Goal: Check status: Check status

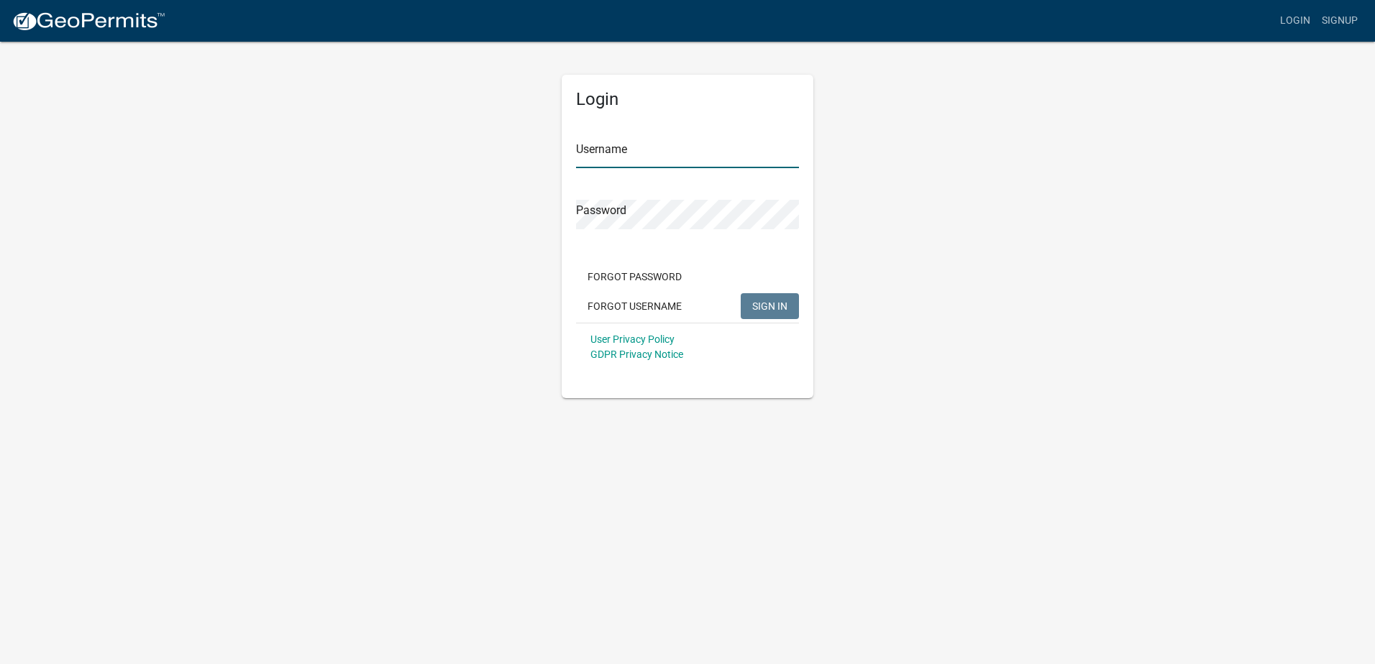
type input "[PERSON_NAME] J"
click at [762, 306] on span "SIGN IN" at bounding box center [769, 306] width 35 height 12
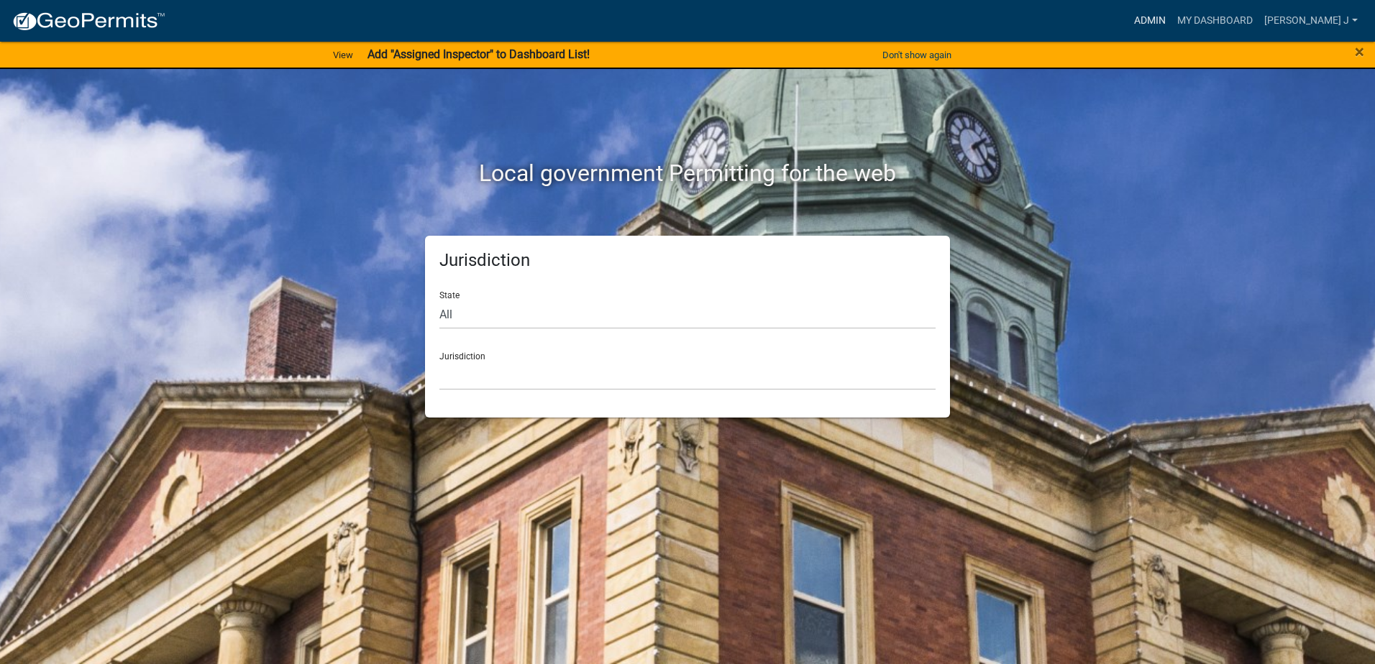
click at [1171, 21] on link "Admin" at bounding box center [1149, 20] width 43 height 27
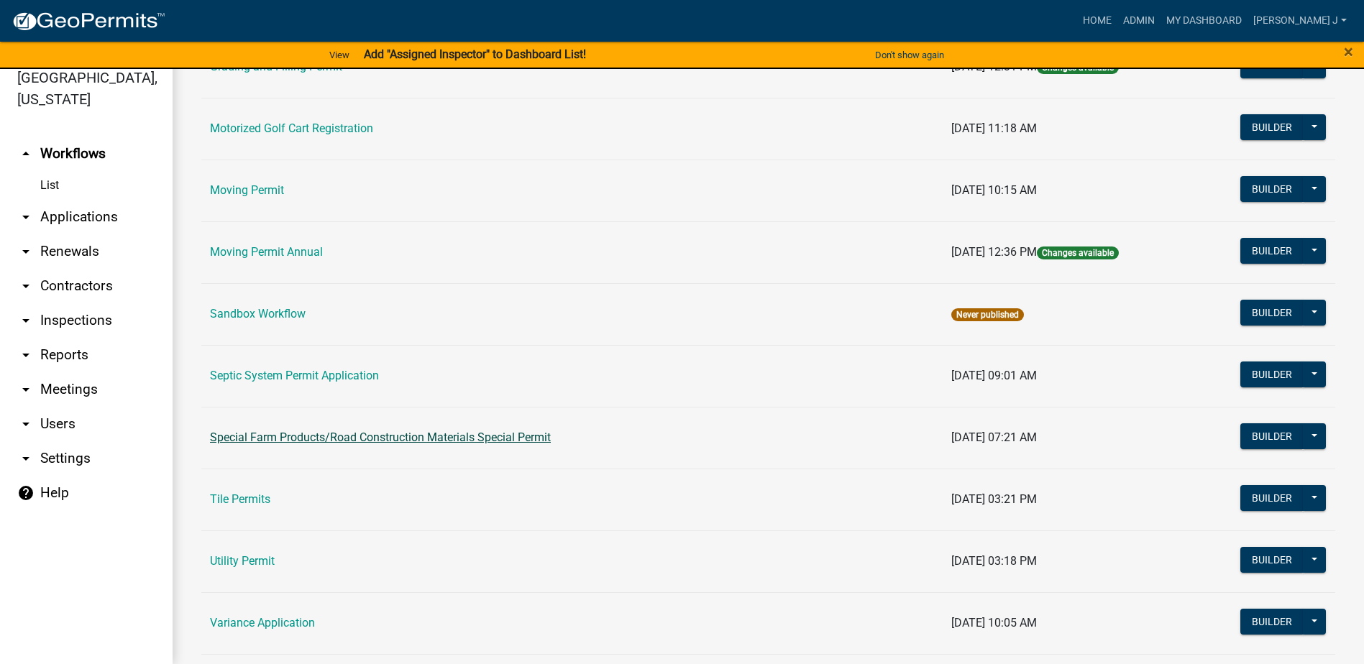
scroll to position [851, 0]
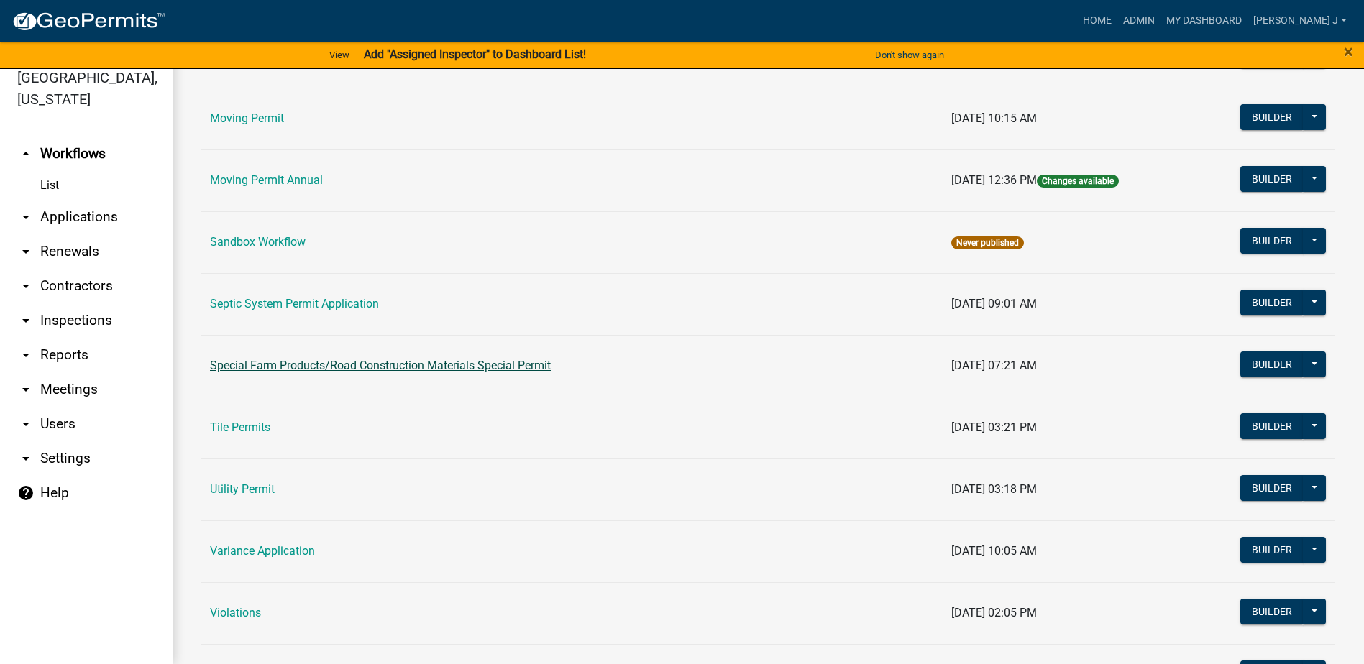
click at [338, 364] on link "Special Farm Products/Road Construction Materials Special Permit" at bounding box center [380, 366] width 341 height 14
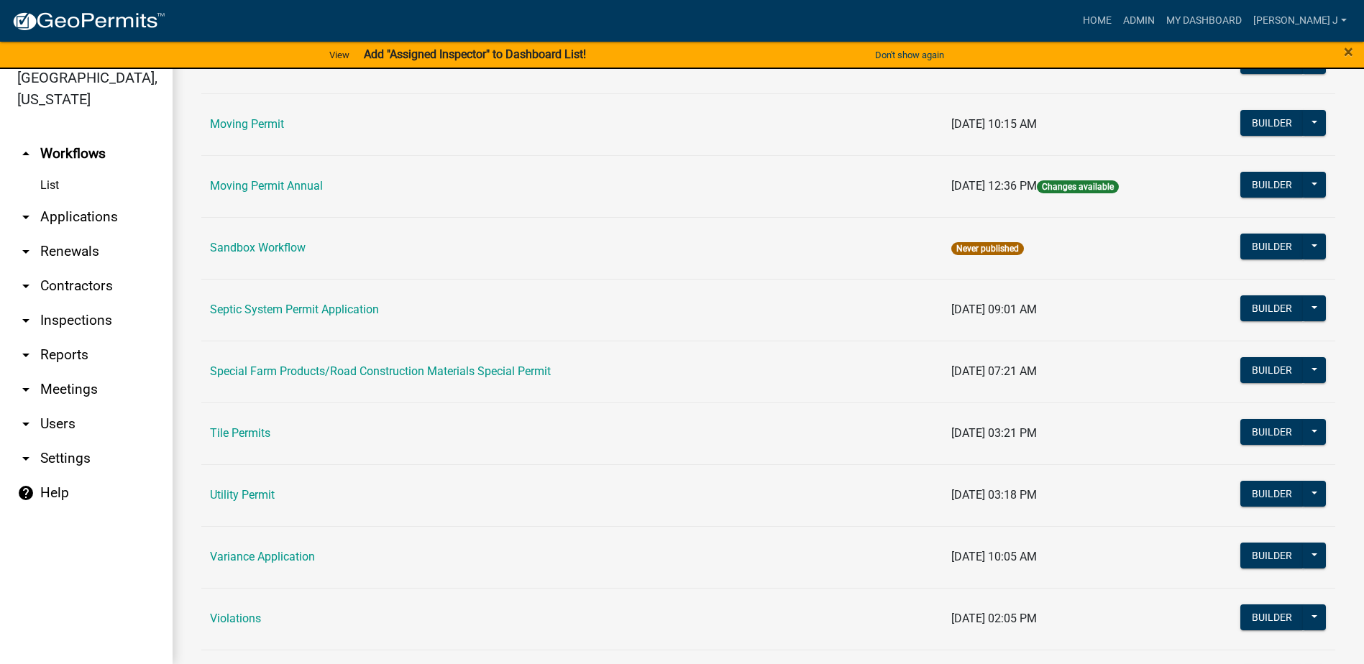
scroll to position [995, 0]
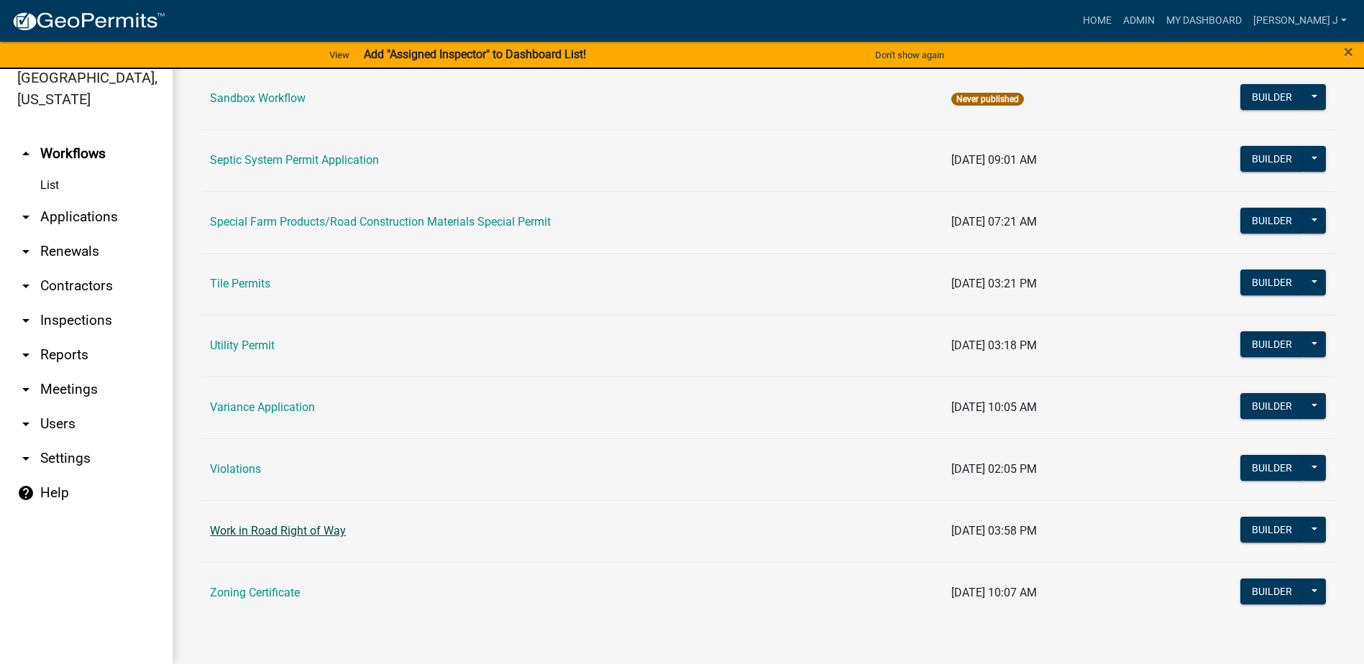
click at [254, 528] on link "Work in Road Right of Way" at bounding box center [278, 531] width 136 height 14
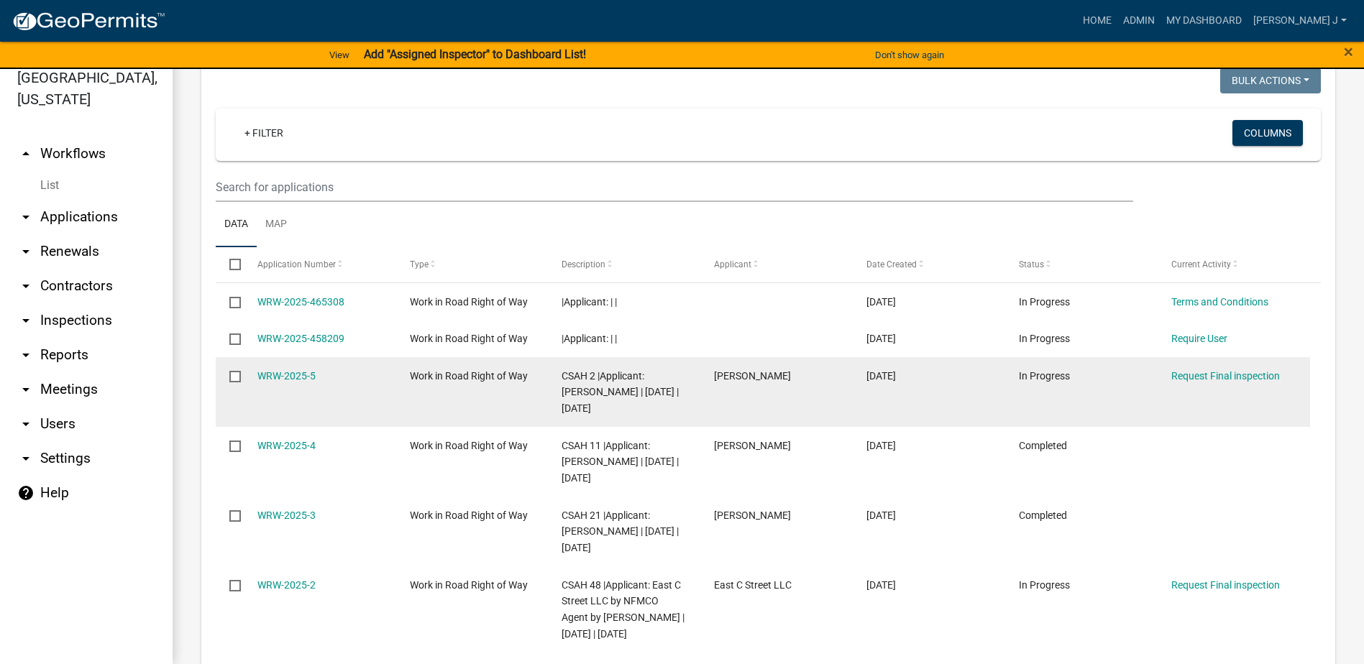
scroll to position [647, 0]
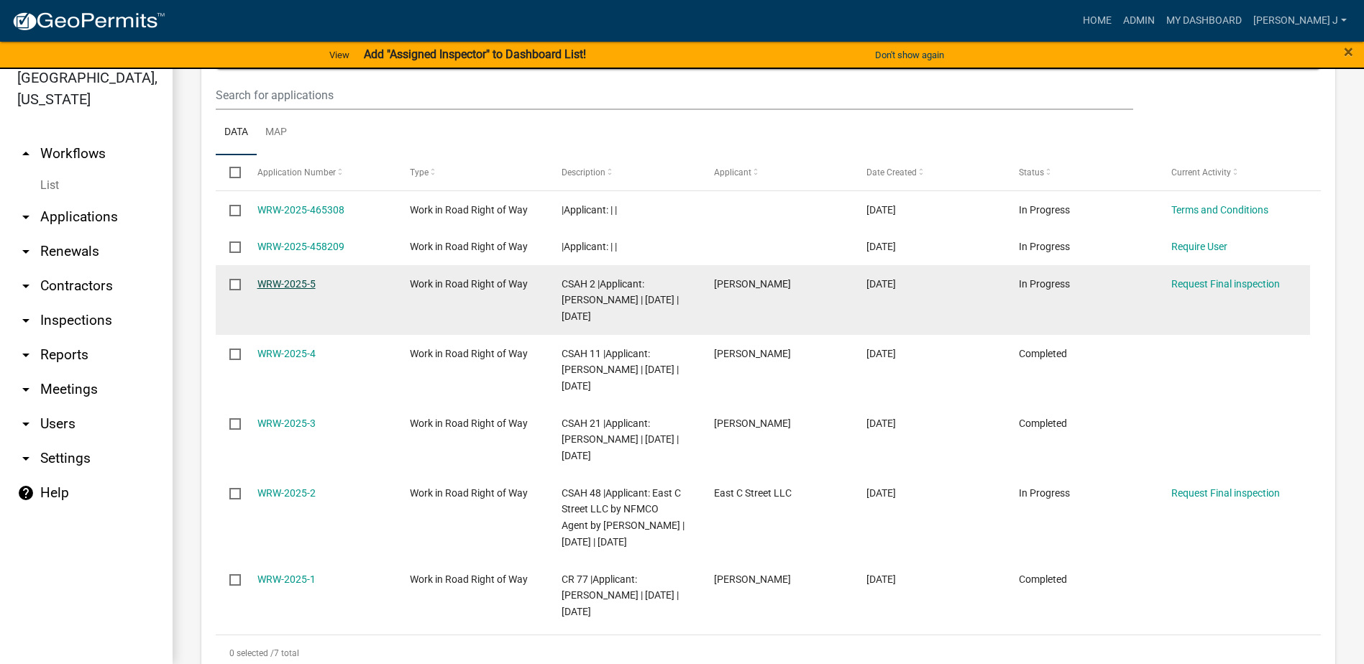
click at [287, 282] on link "WRW-2025-5" at bounding box center [286, 284] width 58 height 12
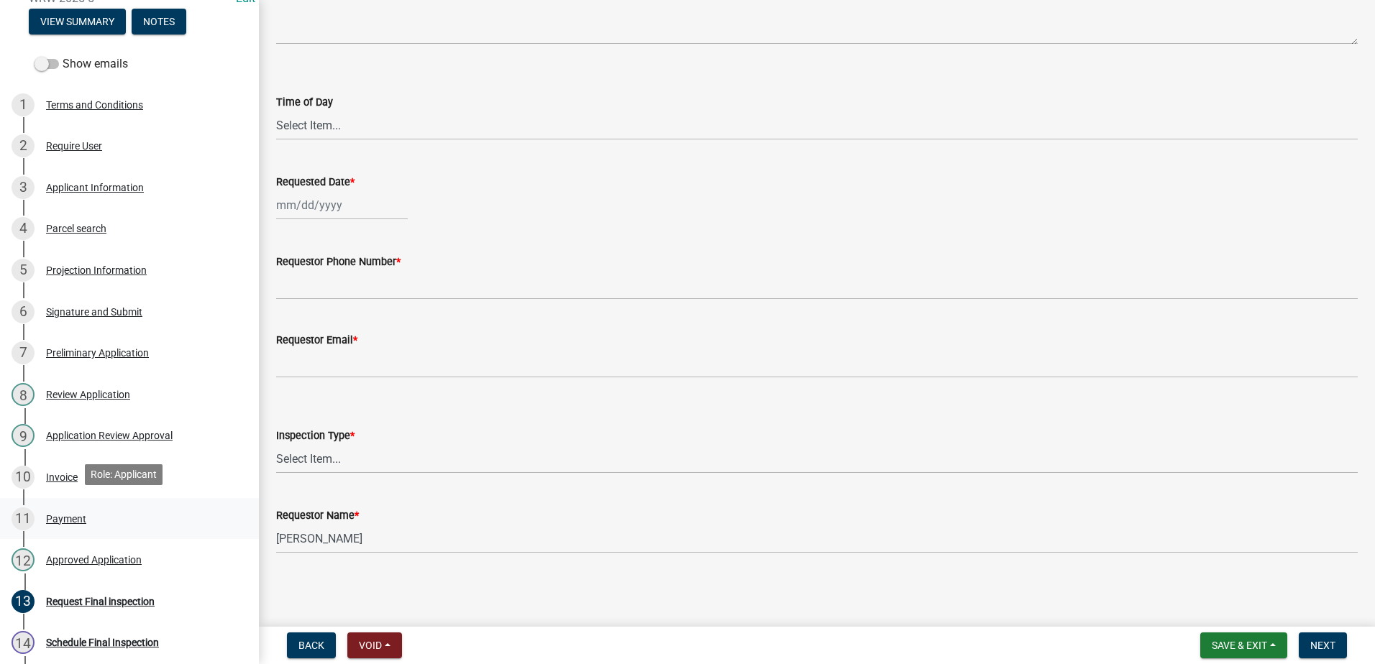
scroll to position [245, 0]
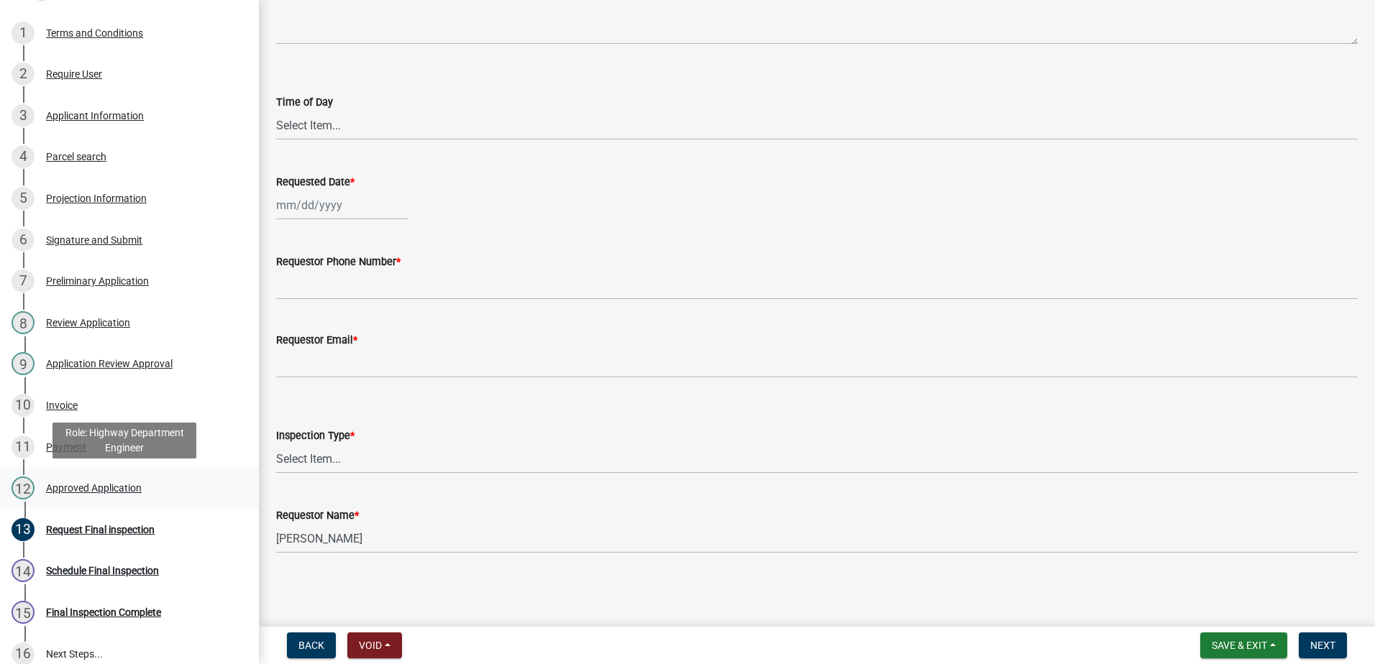
click at [65, 486] on div "Approved Application" at bounding box center [94, 488] width 96 height 10
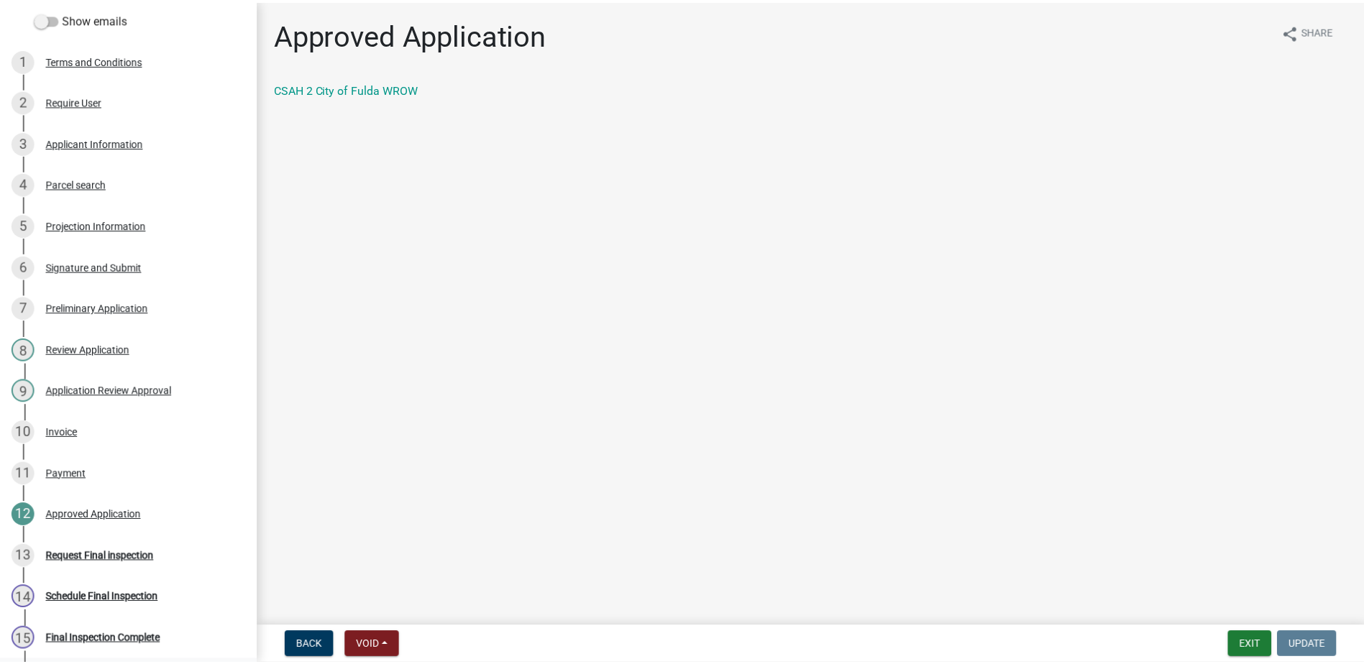
scroll to position [0, 0]
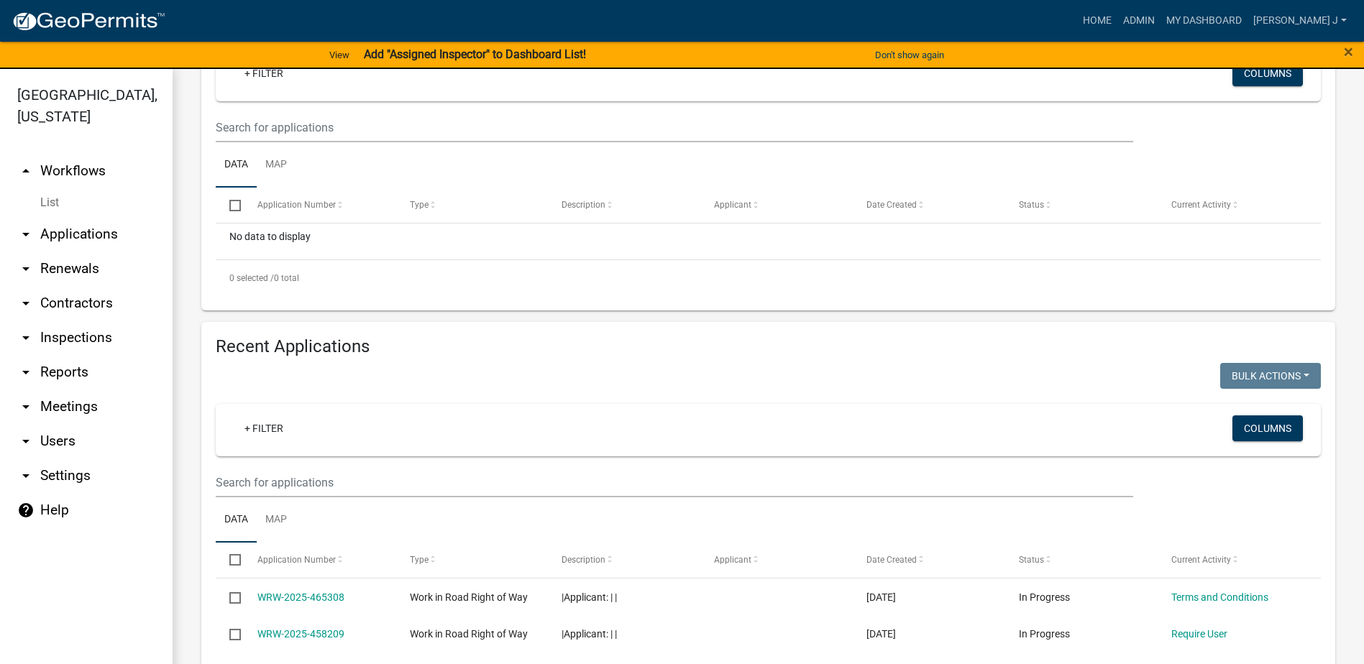
scroll to position [554, 0]
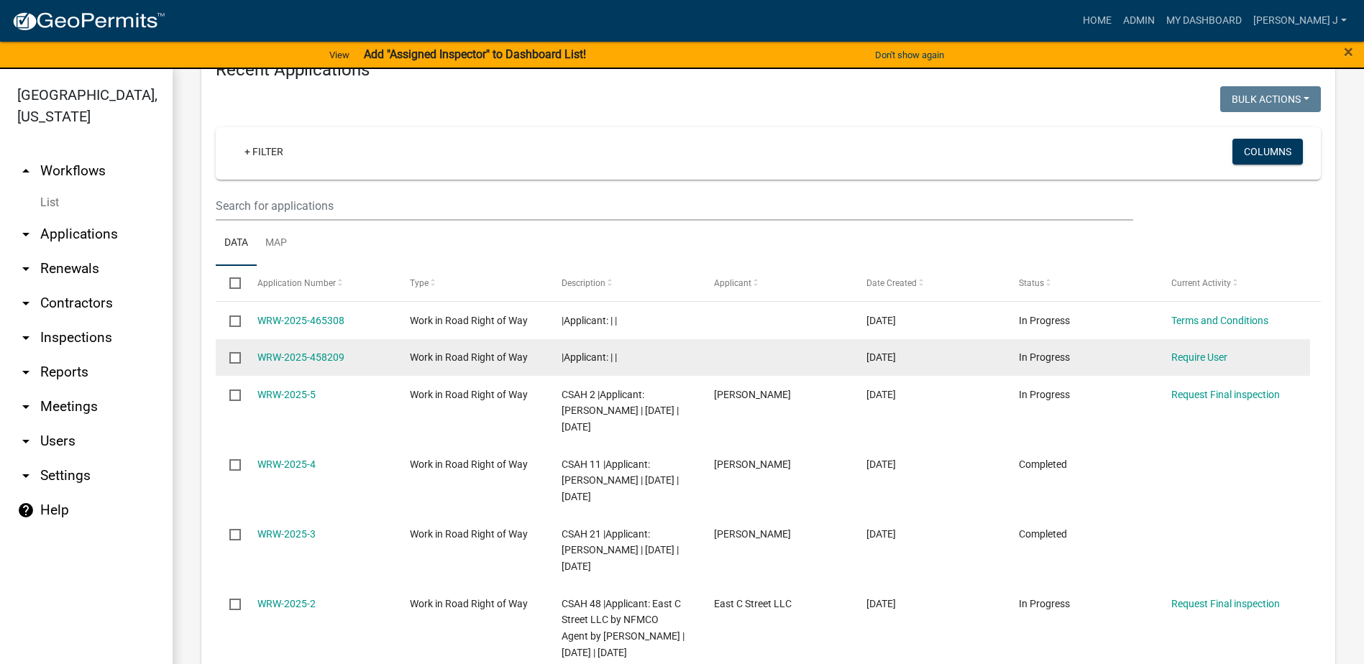
click at [235, 355] on input "checkbox" at bounding box center [233, 356] width 9 height 9
checkbox input "true"
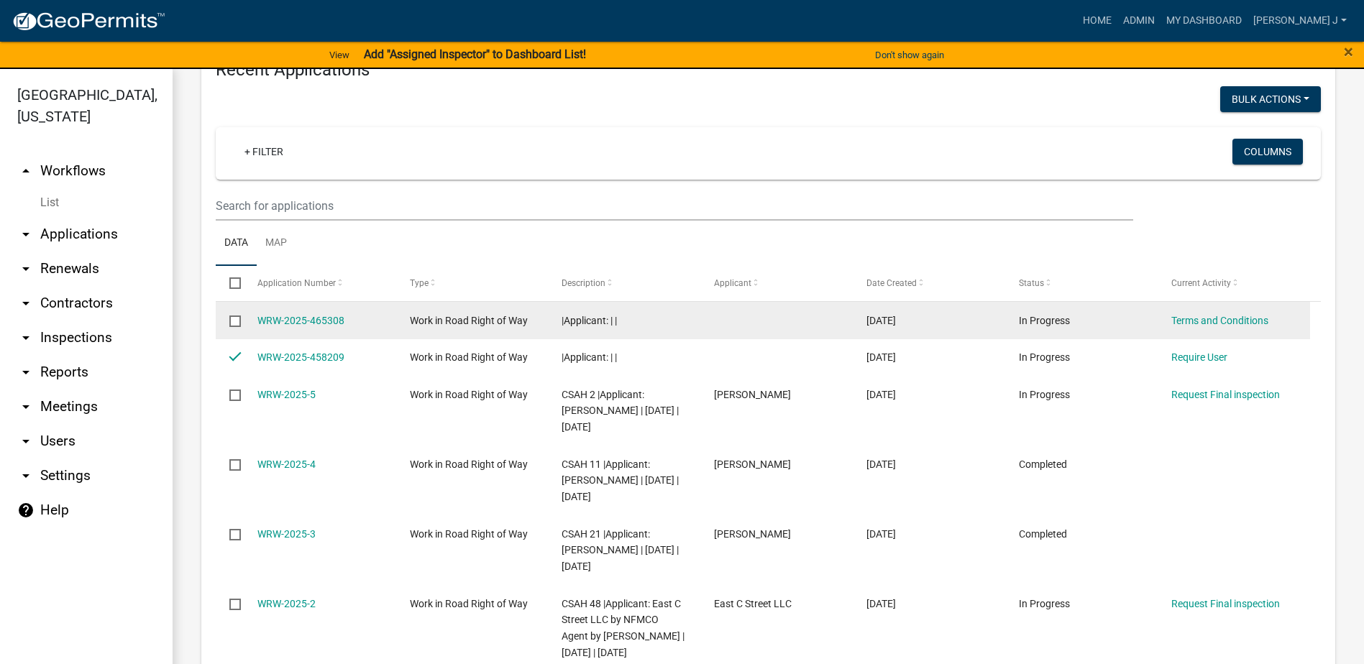
click at [234, 319] on input "checkbox" at bounding box center [233, 320] width 9 height 9
checkbox input "true"
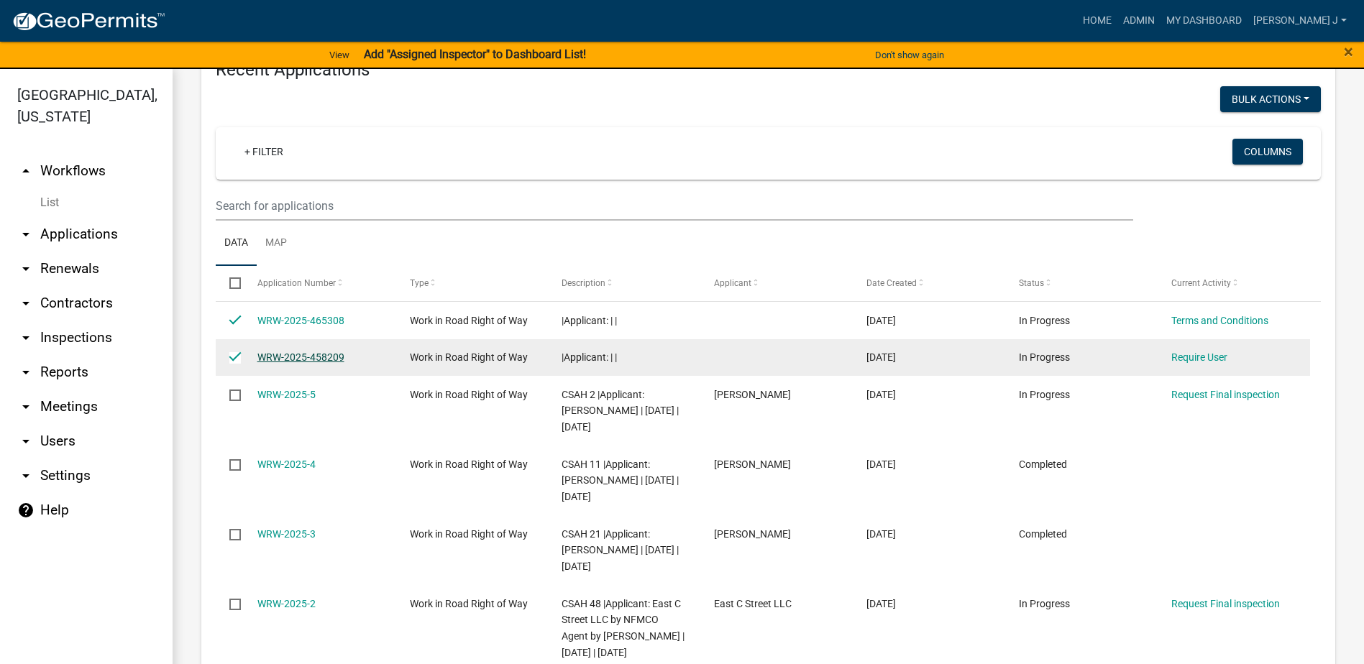
click at [311, 354] on link "WRW-2025-458209" at bounding box center [300, 358] width 87 height 12
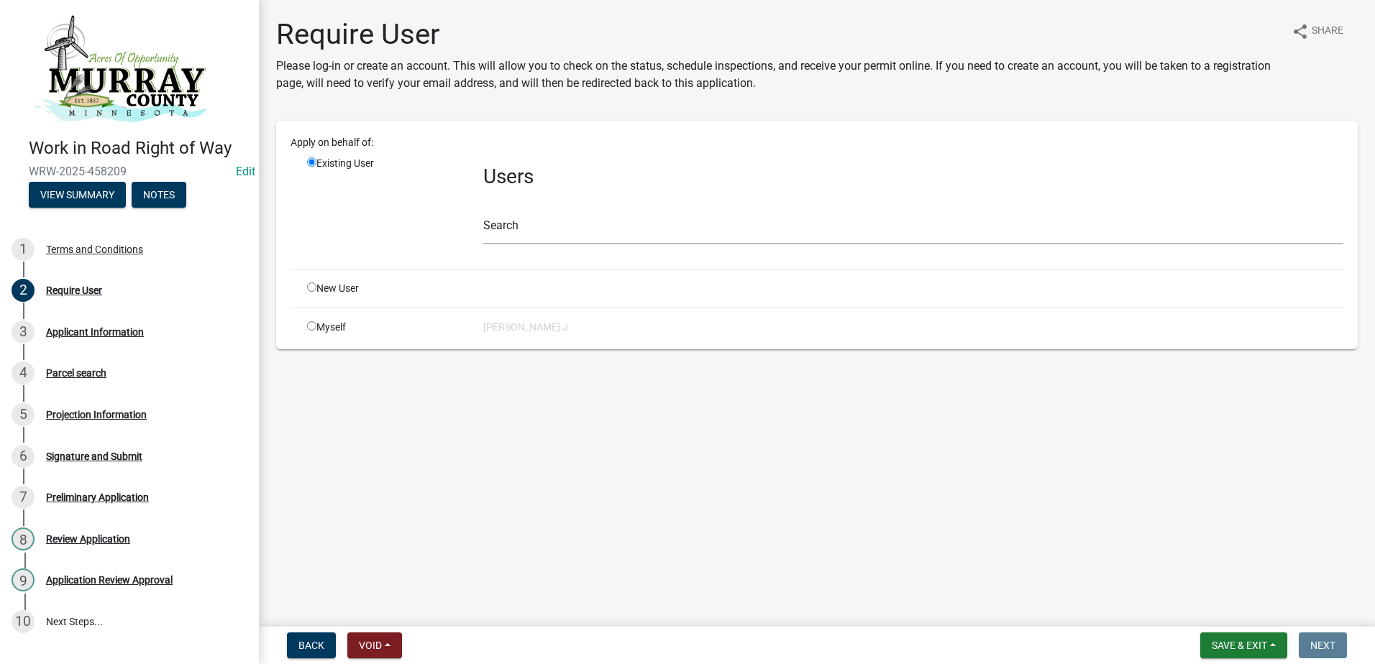
click at [311, 325] on input "radio" at bounding box center [311, 325] width 9 height 9
radio input "true"
radio input "false"
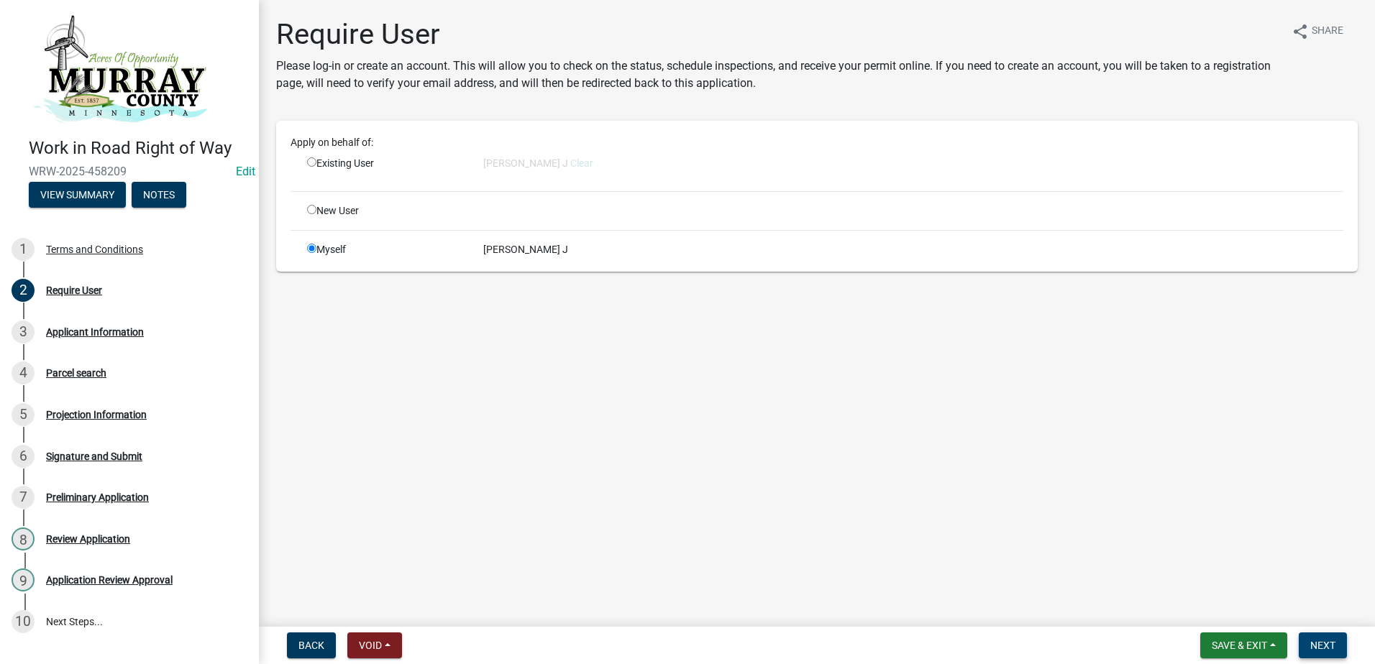
click at [1321, 645] on span "Next" at bounding box center [1322, 646] width 25 height 12
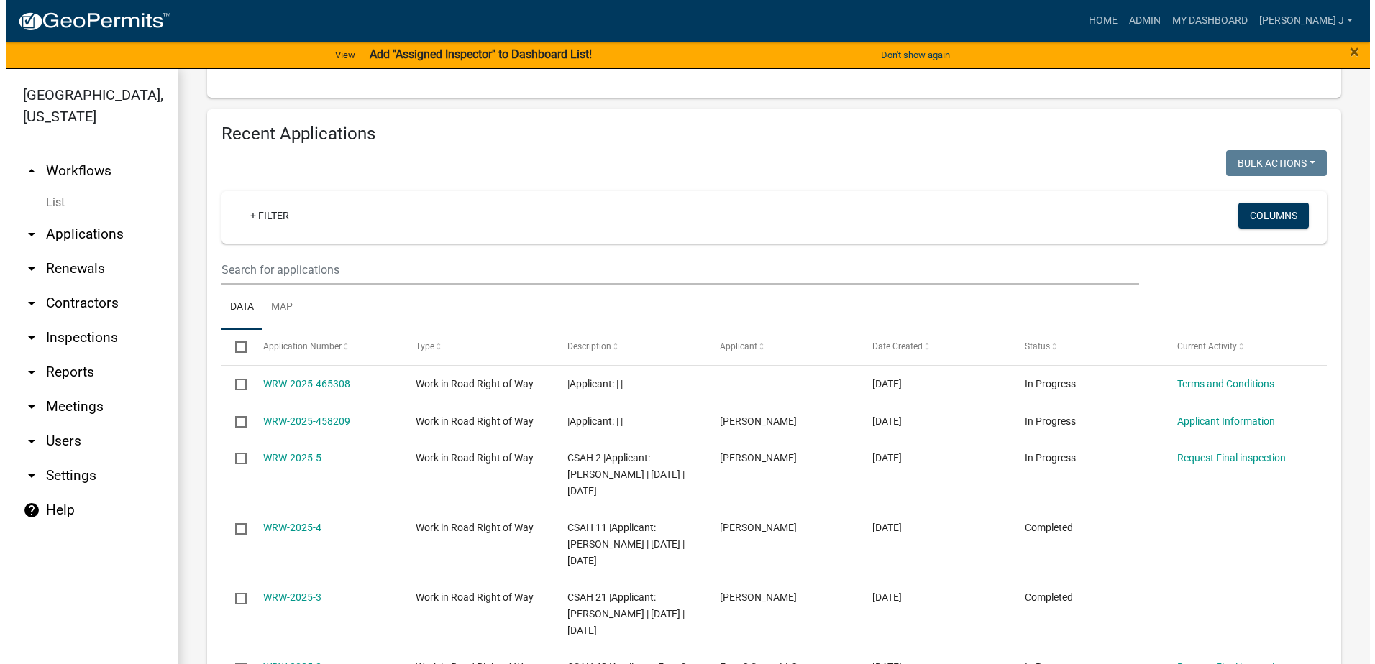
scroll to position [503, 0]
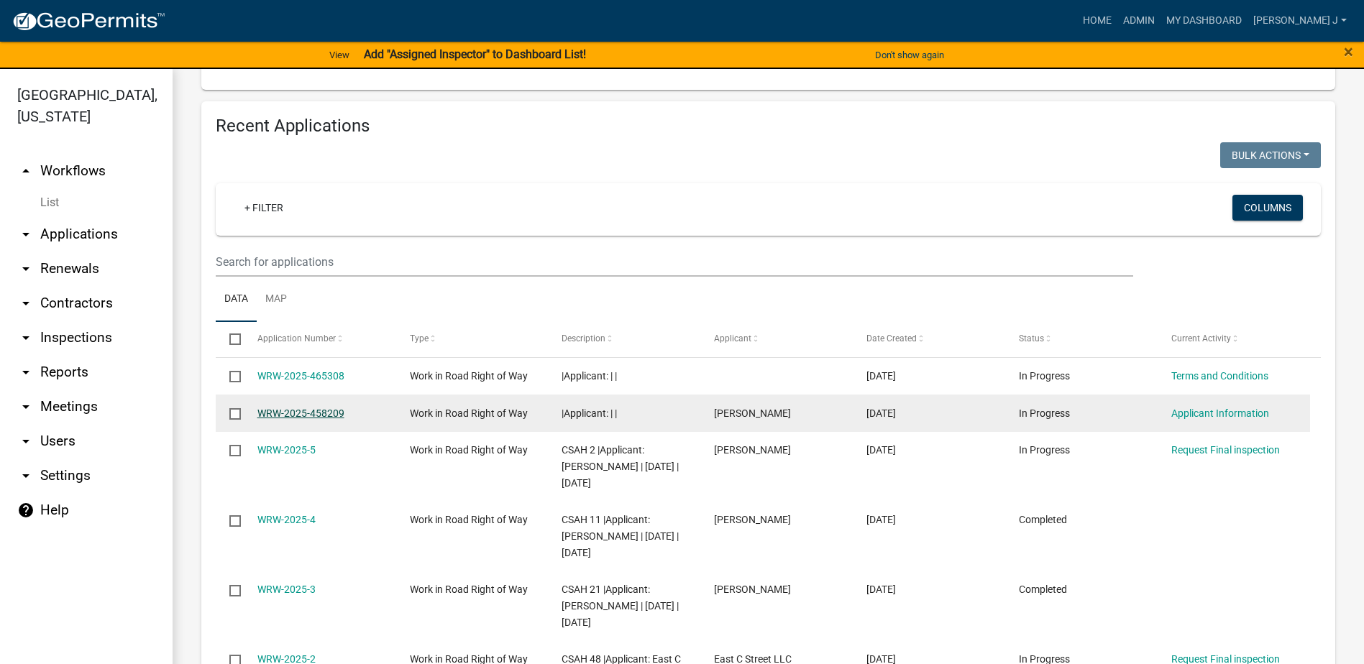
click at [276, 409] on link "WRW-2025-458209" at bounding box center [300, 414] width 87 height 12
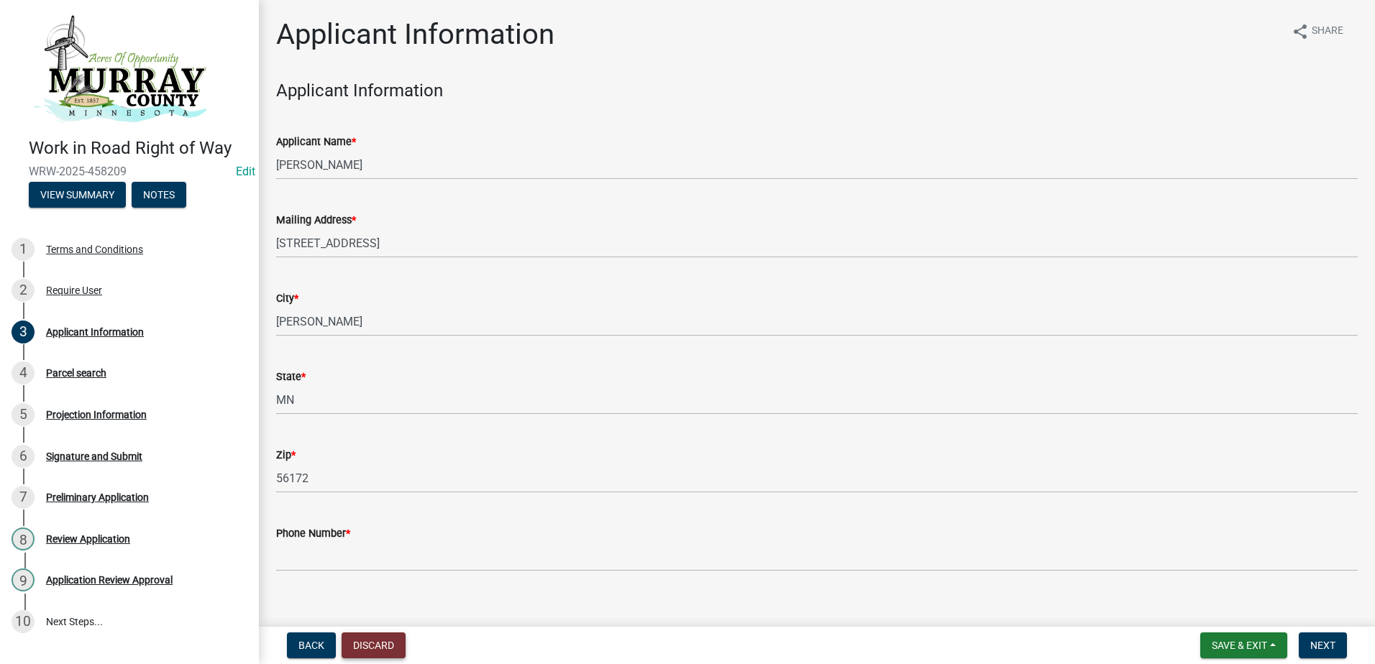
click at [373, 646] on button "Discard" at bounding box center [373, 646] width 64 height 26
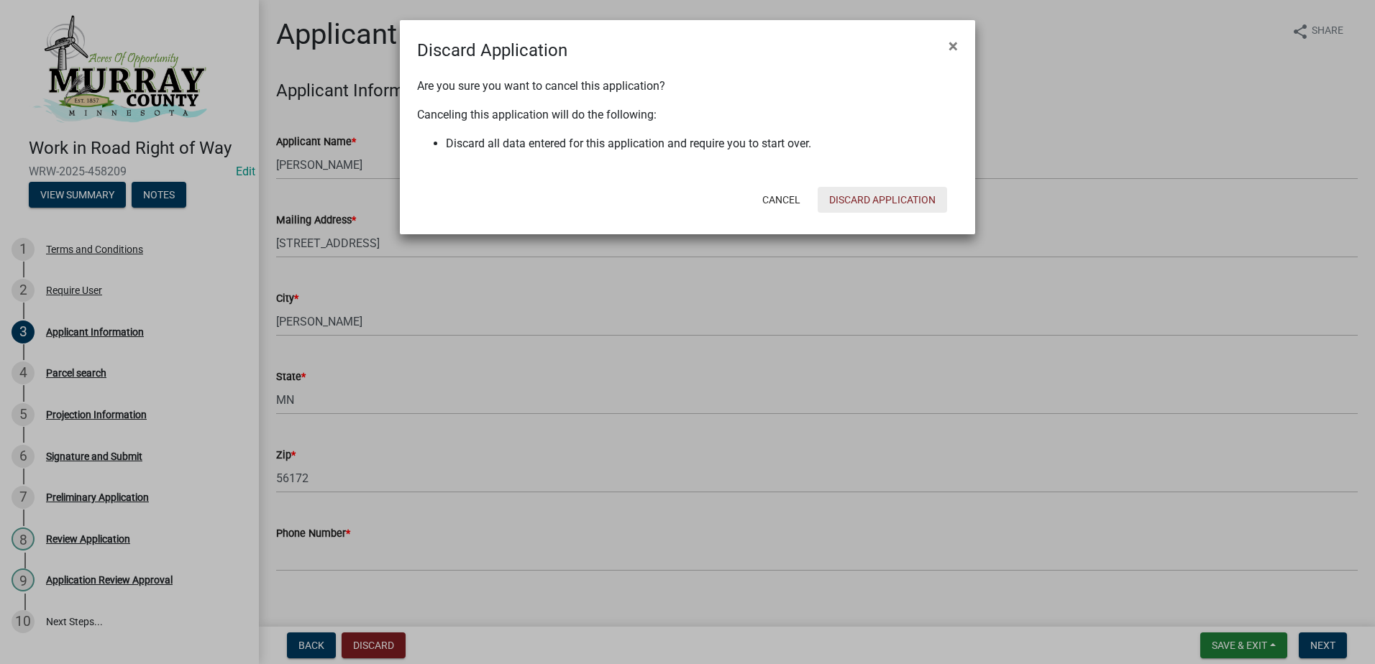
click at [902, 193] on button "Discard Application" at bounding box center [881, 200] width 129 height 26
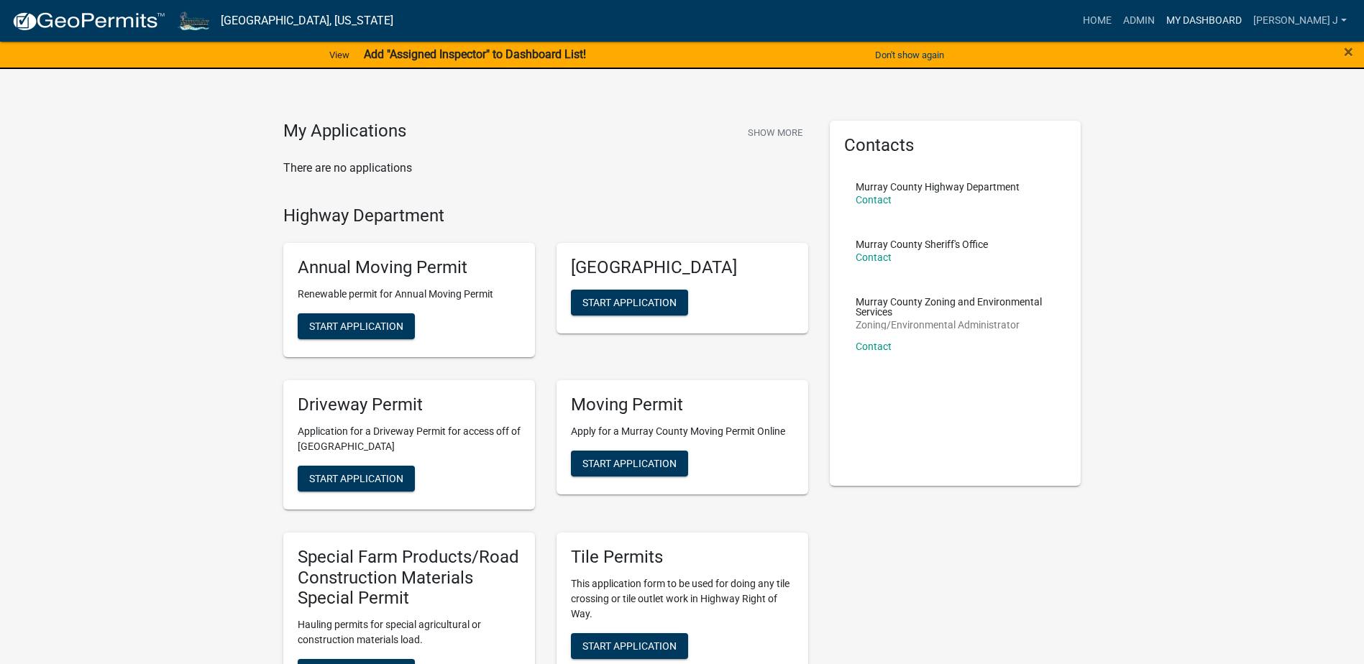
click at [1230, 18] on link "My Dashboard" at bounding box center [1203, 20] width 87 height 27
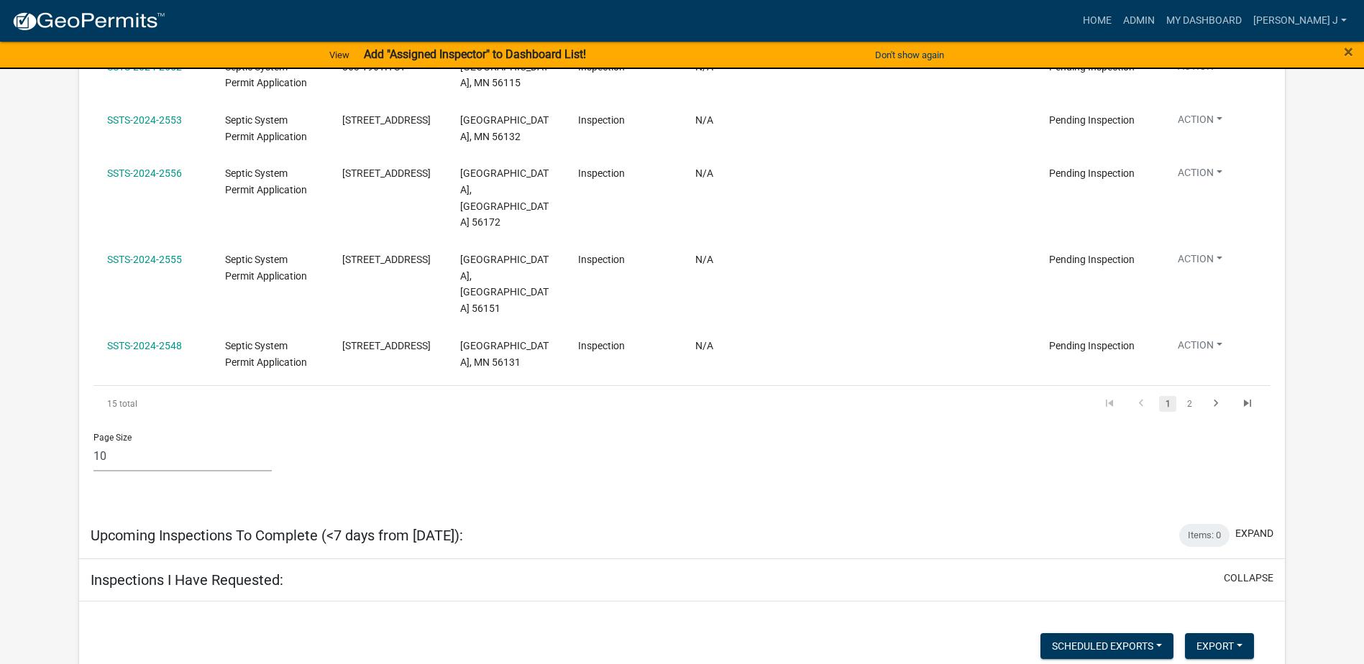
scroll to position [2477, 0]
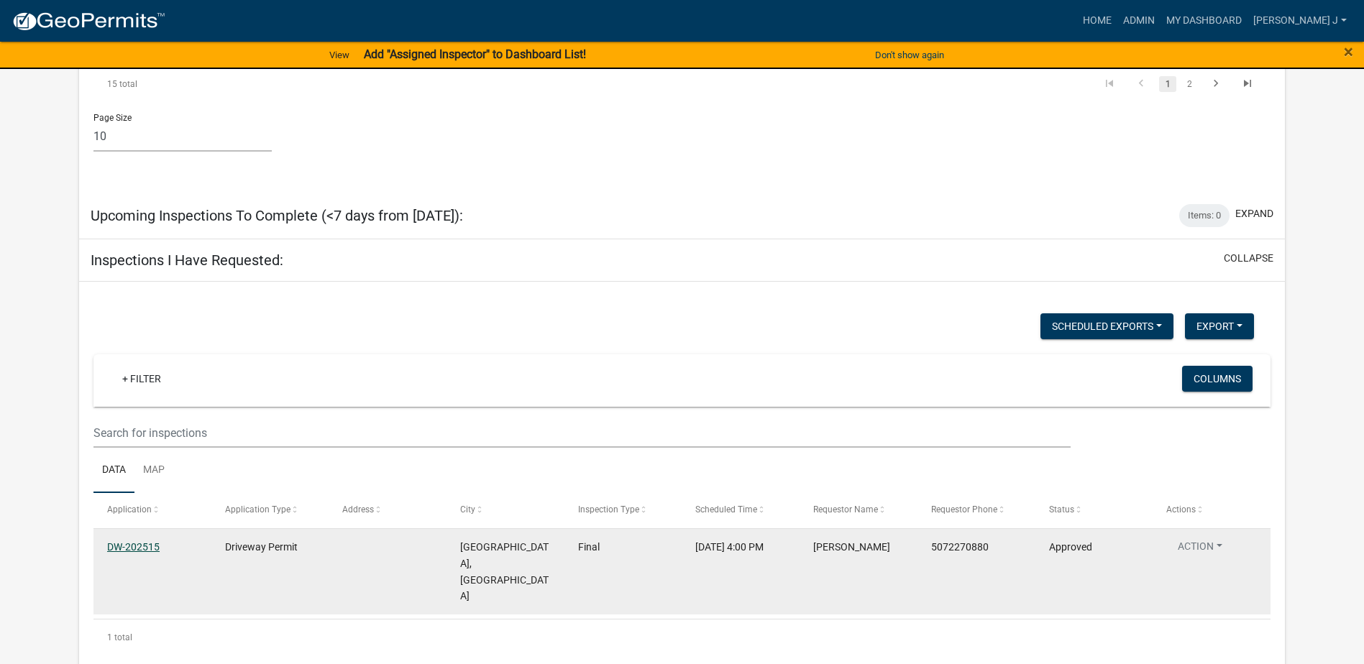
click at [144, 541] on link "DW-202515" at bounding box center [133, 547] width 52 height 12
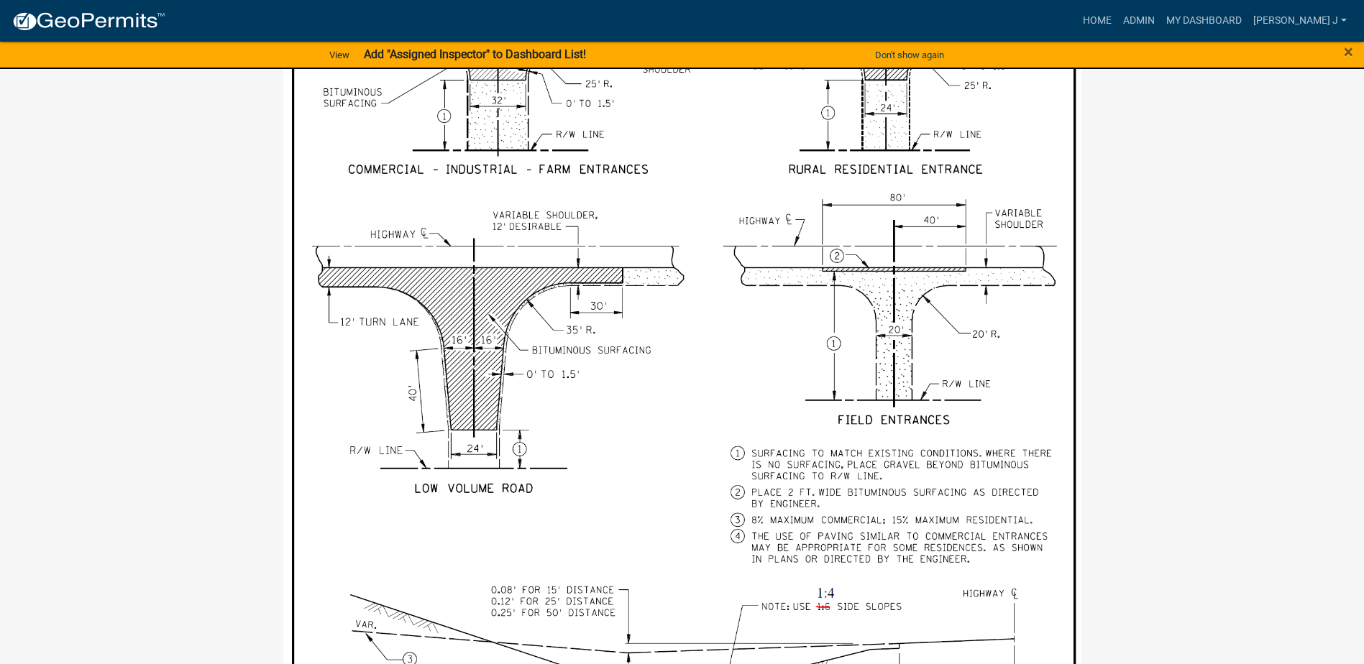
scroll to position [929, 0]
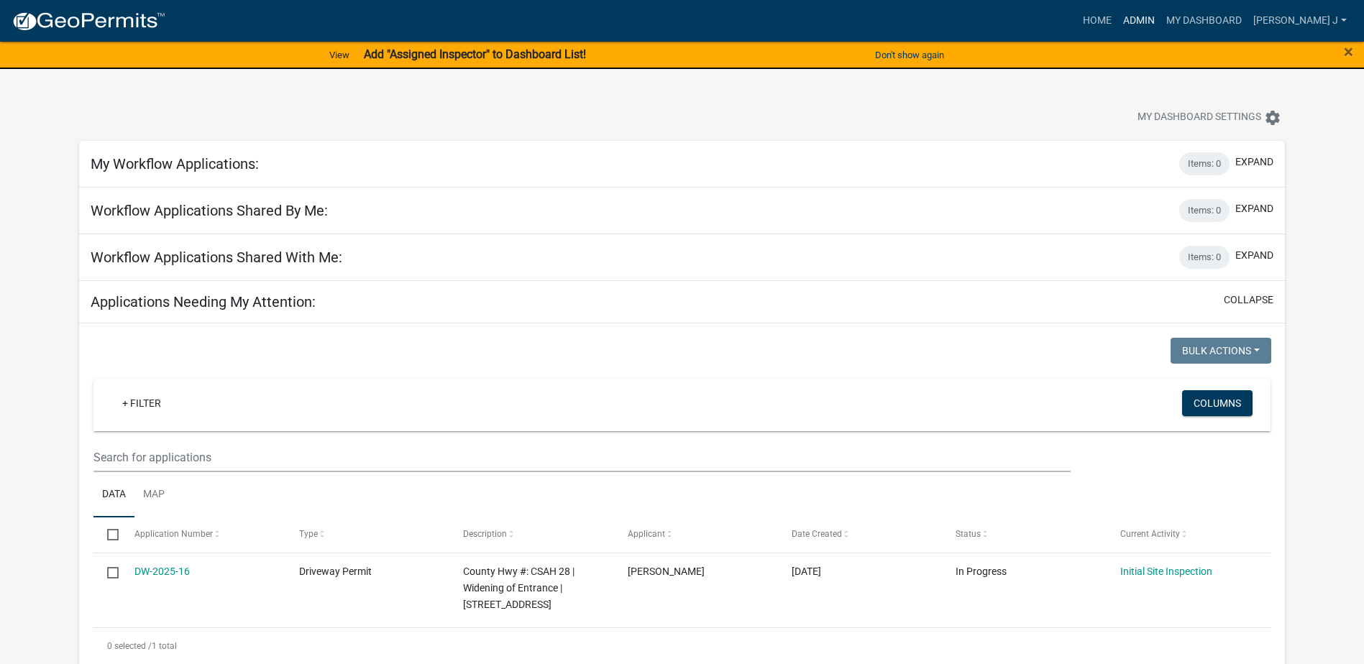
click at [1160, 19] on link "Admin" at bounding box center [1138, 20] width 43 height 27
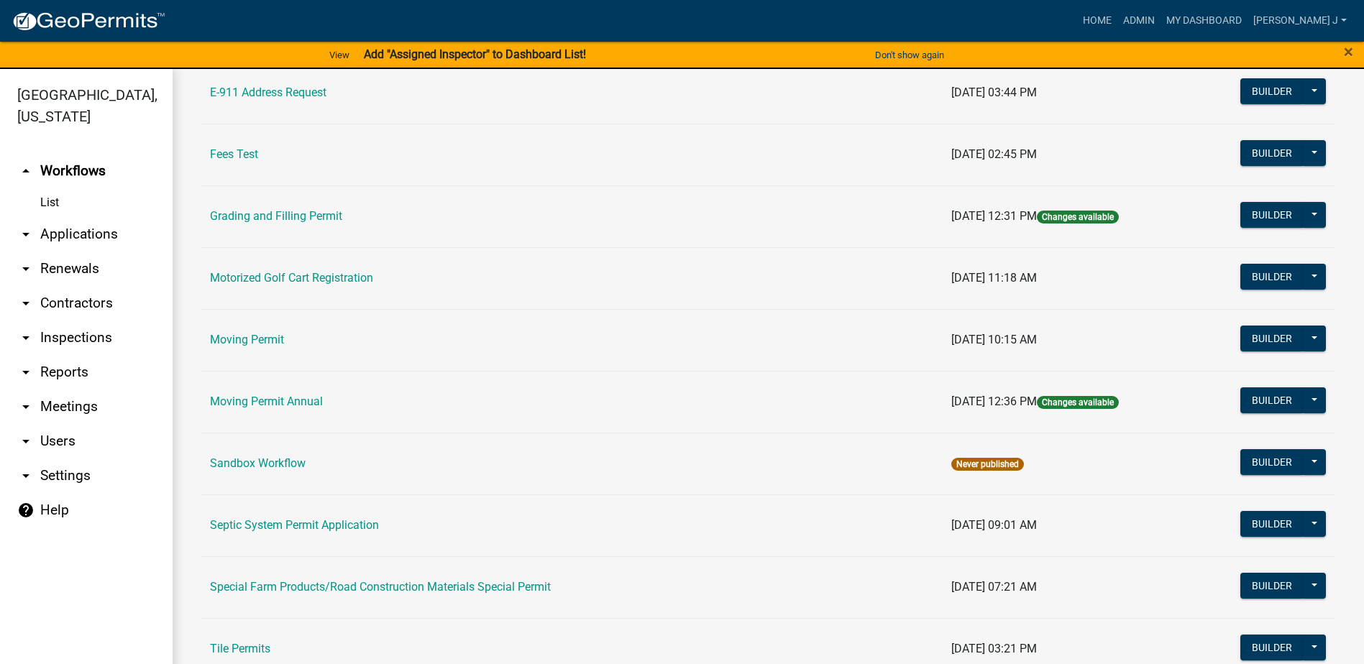
scroll to position [995, 0]
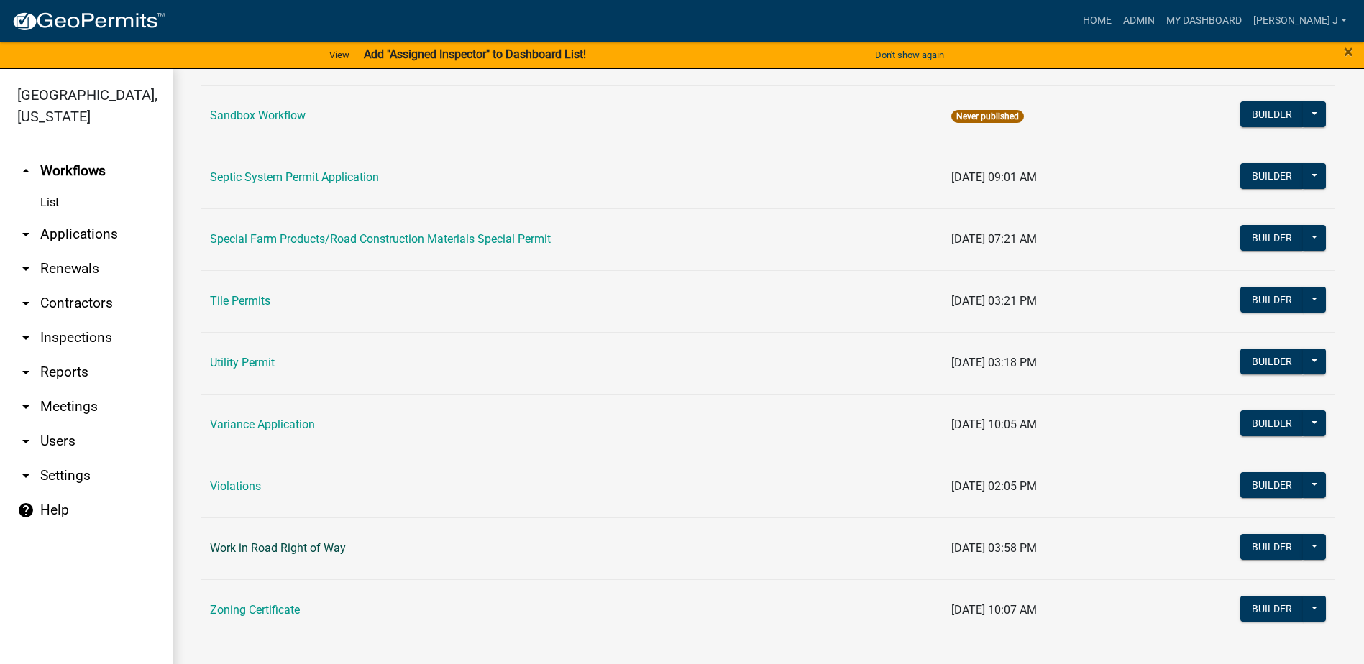
click at [306, 549] on link "Work in Road Right of Way" at bounding box center [278, 548] width 136 height 14
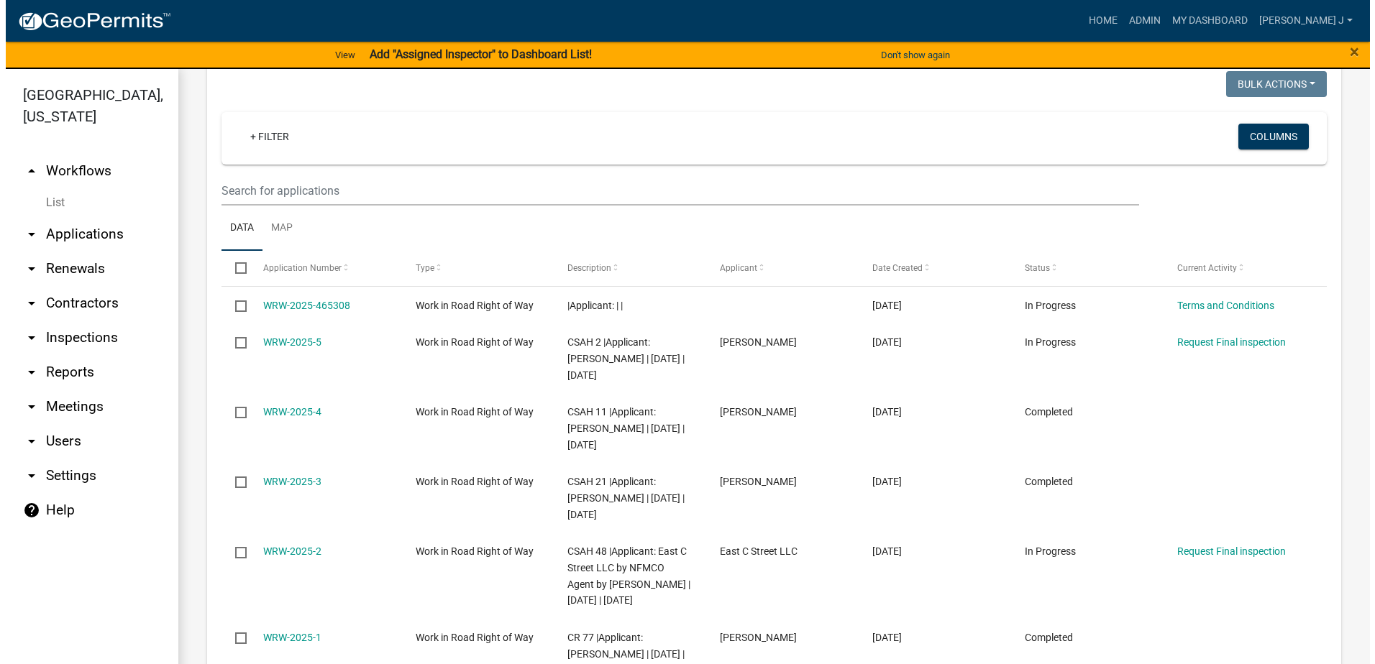
scroll to position [575, 0]
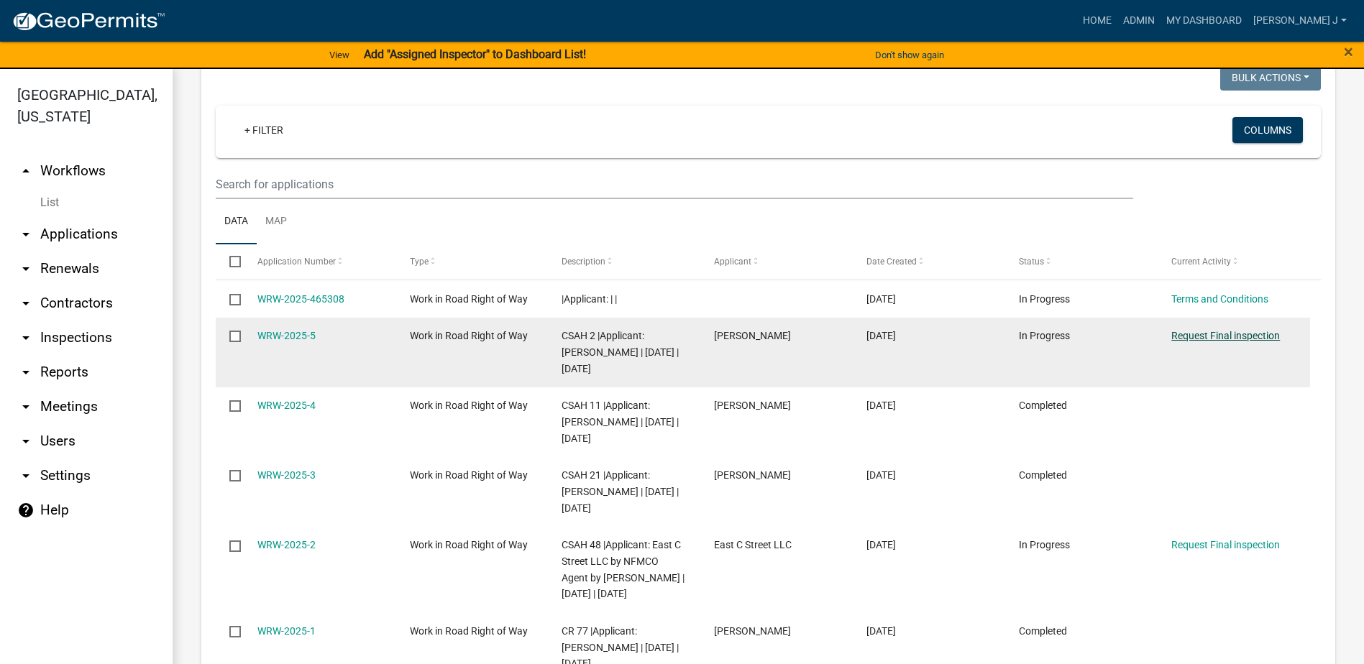
click at [1215, 335] on link "Request Final inspection" at bounding box center [1225, 336] width 109 height 12
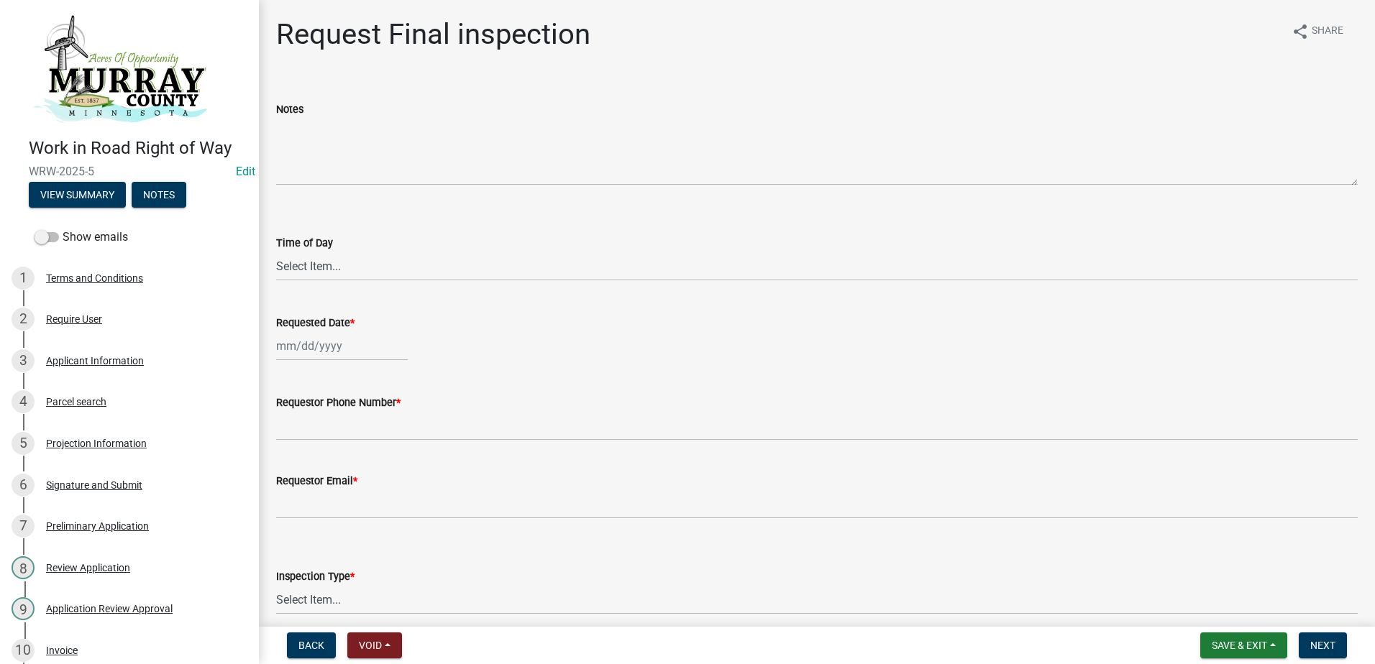
scroll to position [141, 0]
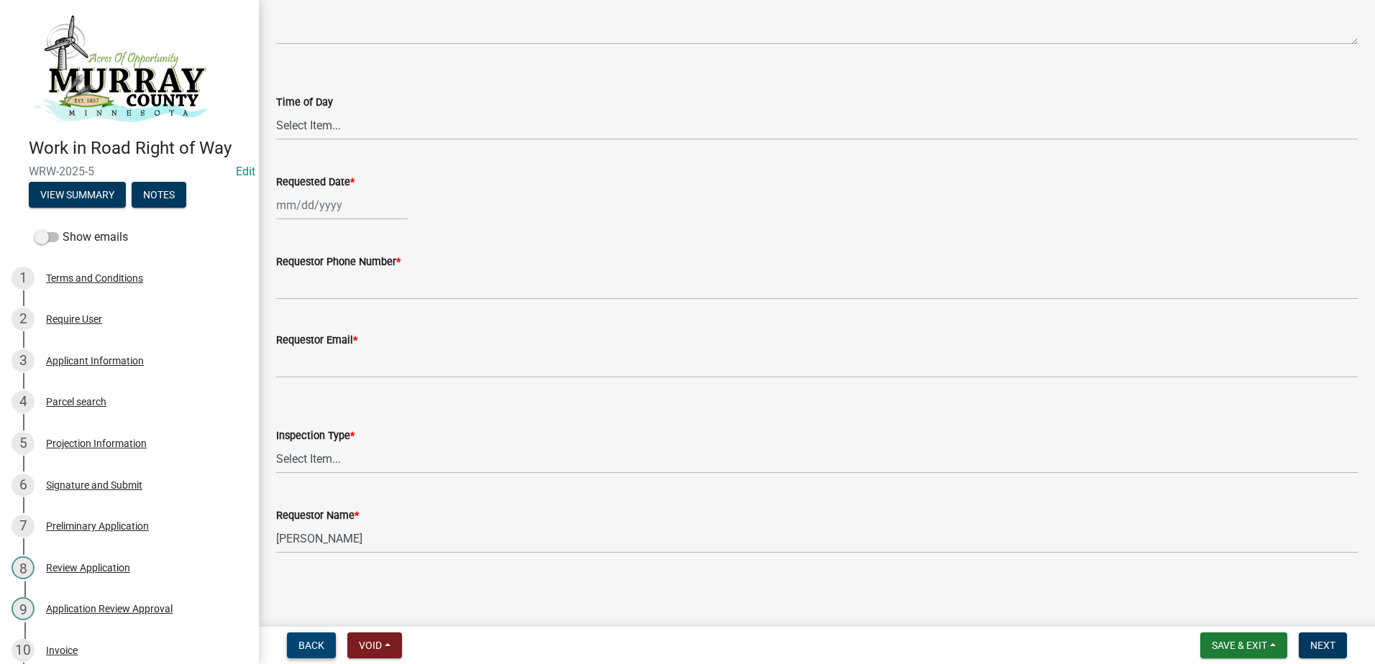
click at [317, 651] on span "Back" at bounding box center [311, 646] width 26 height 12
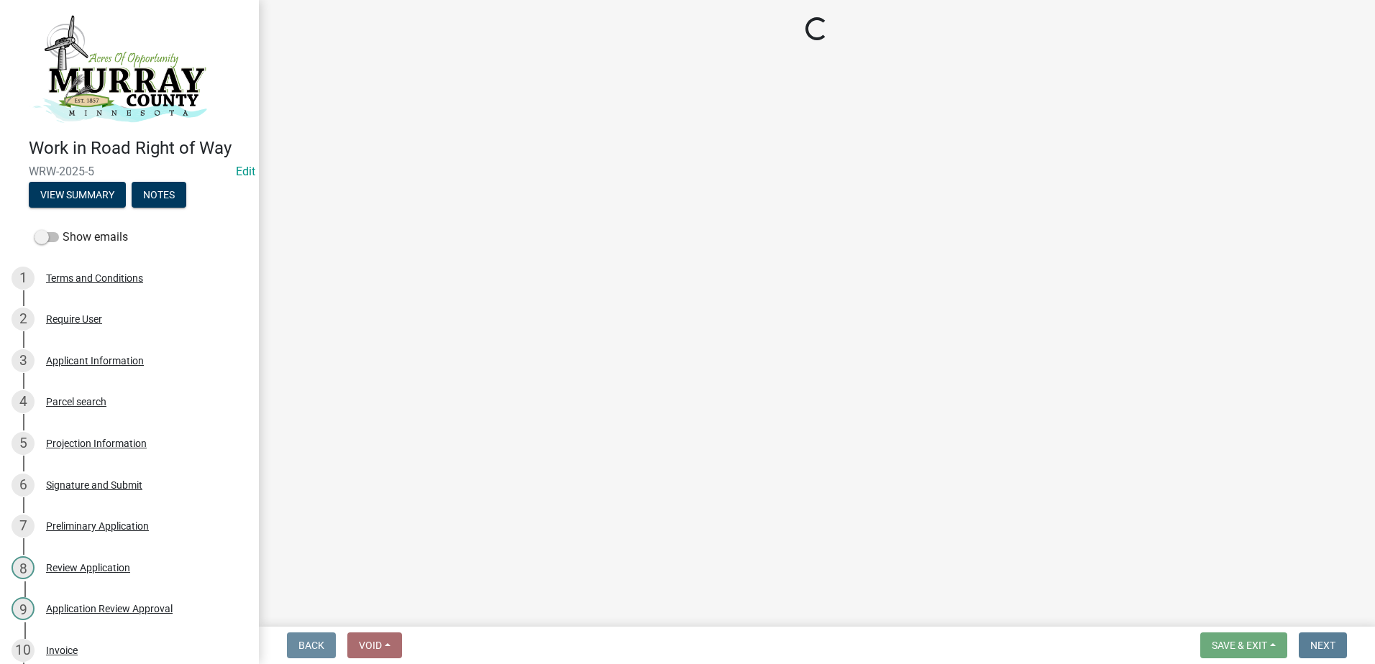
scroll to position [0, 0]
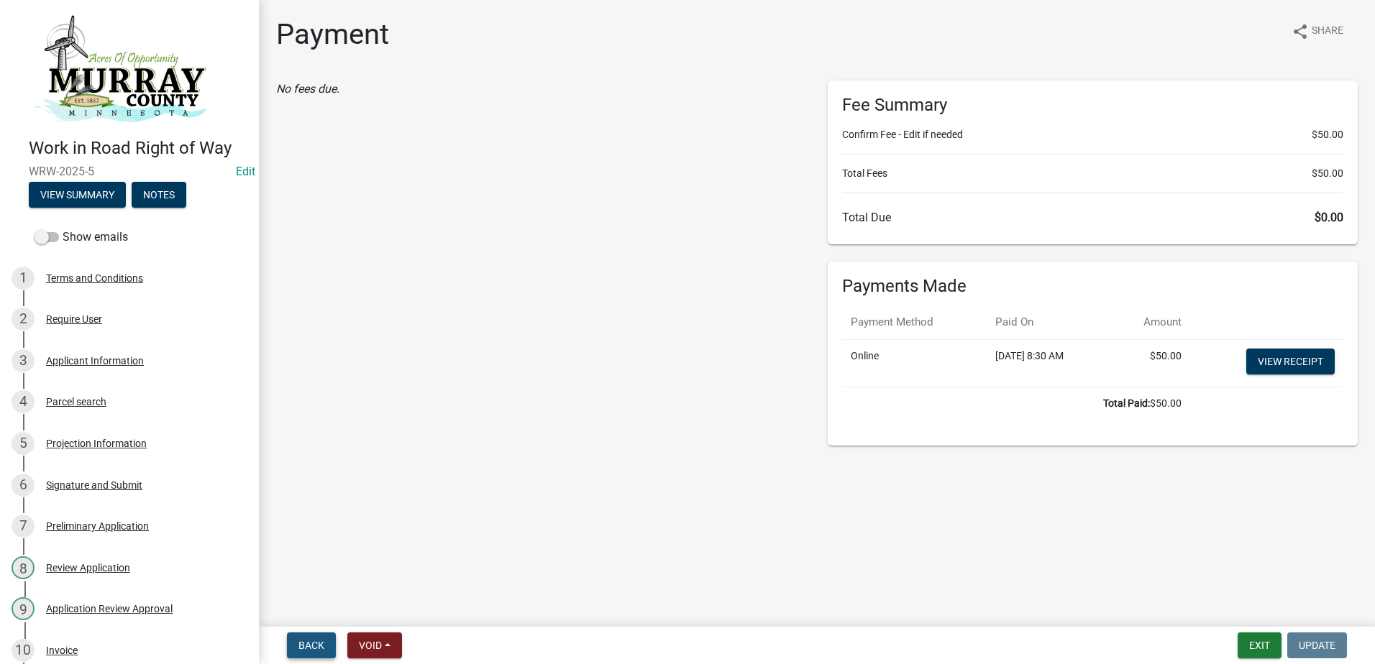
click at [316, 651] on span "Back" at bounding box center [311, 646] width 26 height 12
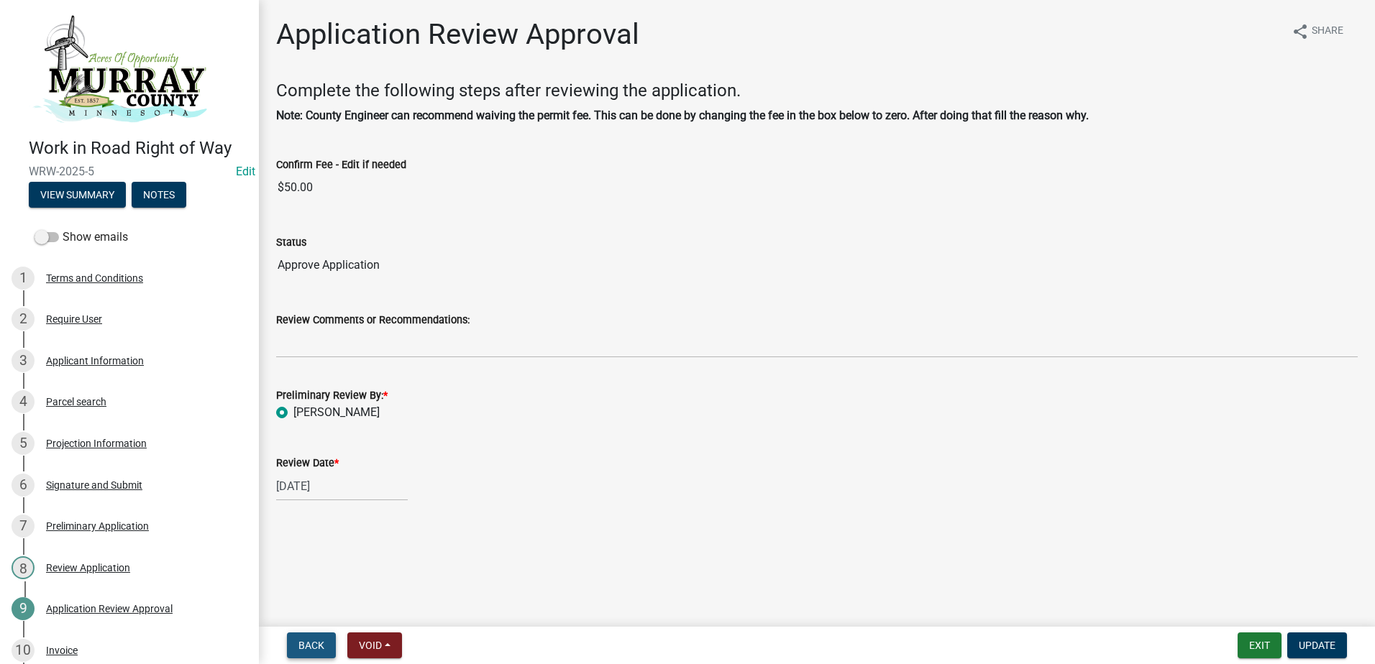
click at [327, 652] on button "Back" at bounding box center [311, 646] width 49 height 26
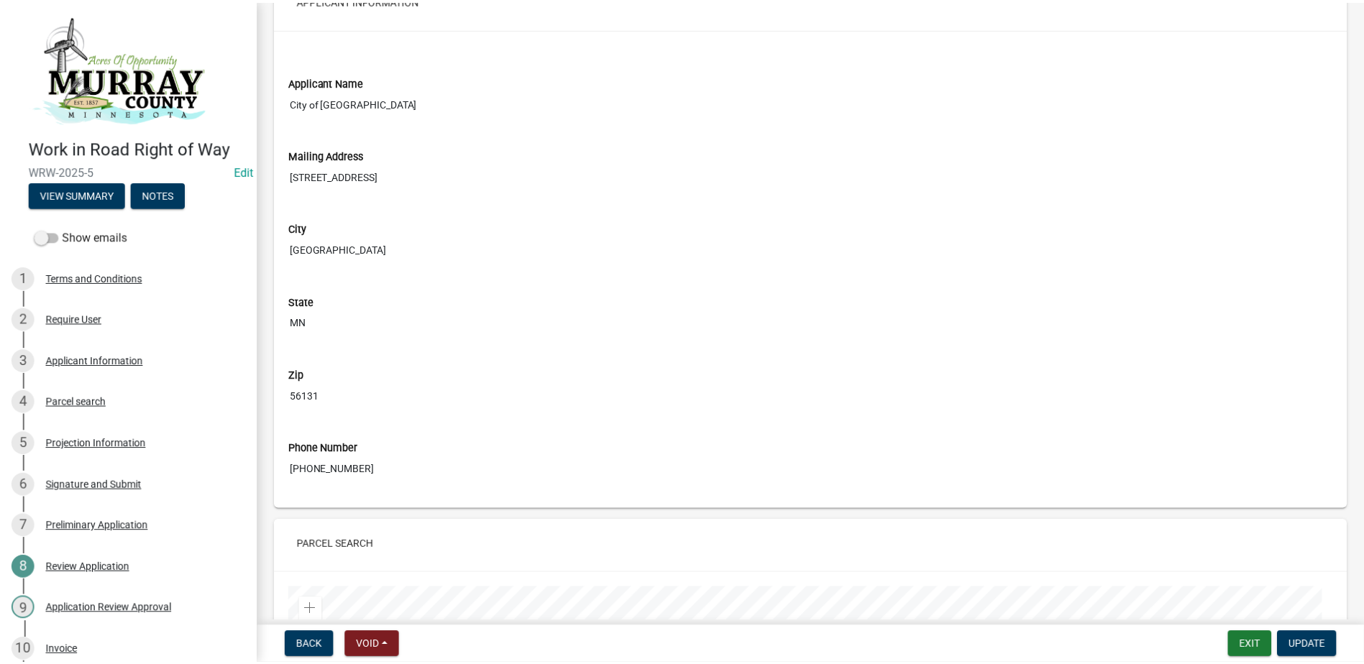
scroll to position [288, 0]
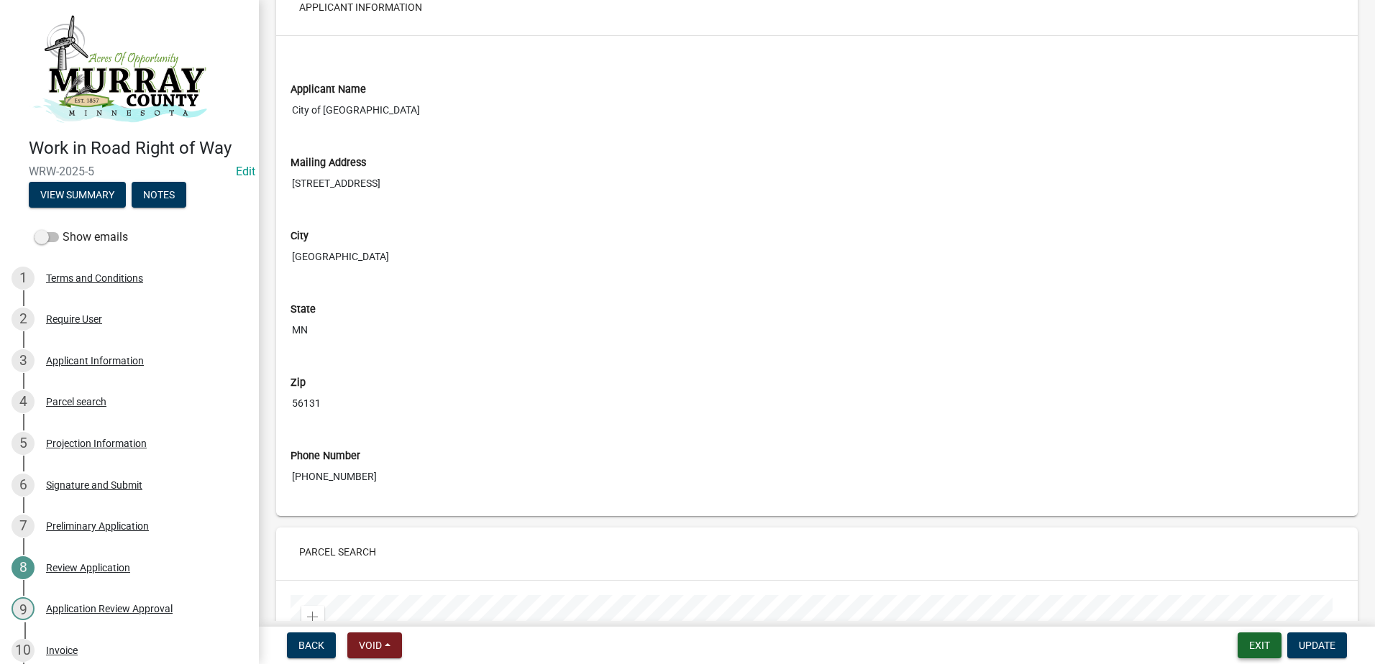
click at [1277, 635] on button "Exit" at bounding box center [1259, 646] width 44 height 26
